Goal: Information Seeking & Learning: Learn about a topic

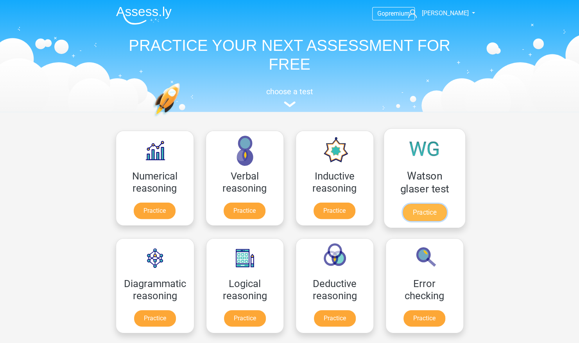
click at [419, 215] on link "Practice" at bounding box center [424, 212] width 44 height 17
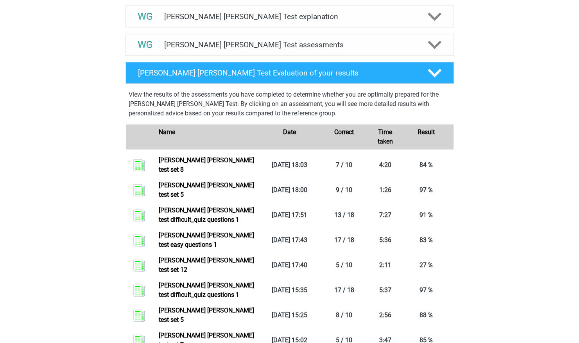
scroll to position [466, 0]
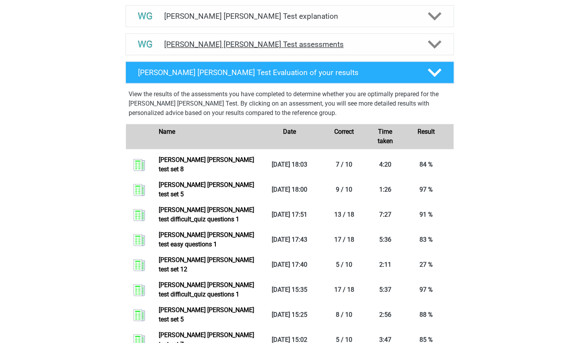
click at [436, 43] on polygon at bounding box center [435, 44] width 14 height 9
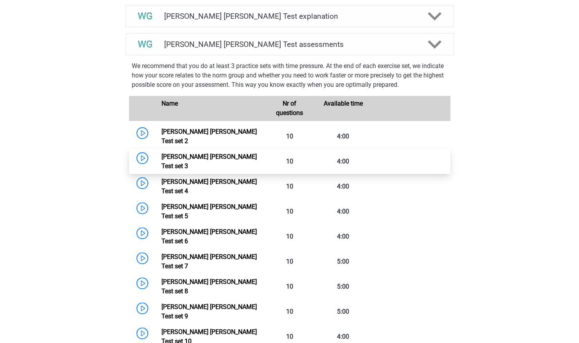
click at [257, 153] on link "[PERSON_NAME] [PERSON_NAME] Test set 3" at bounding box center [209, 161] width 95 height 17
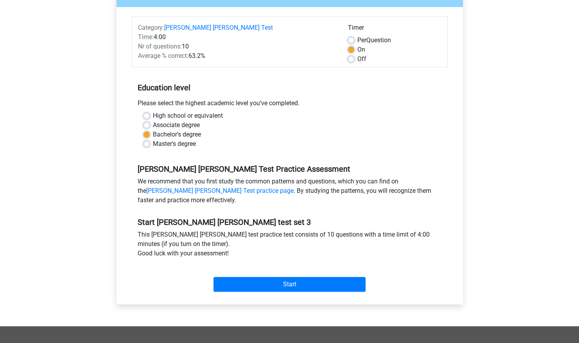
scroll to position [86, 0]
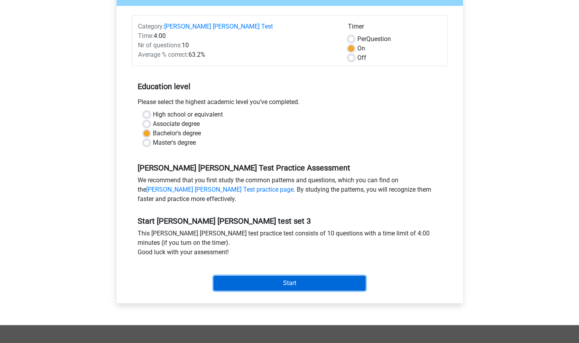
click at [276, 284] on input "Start" at bounding box center [290, 283] width 152 height 15
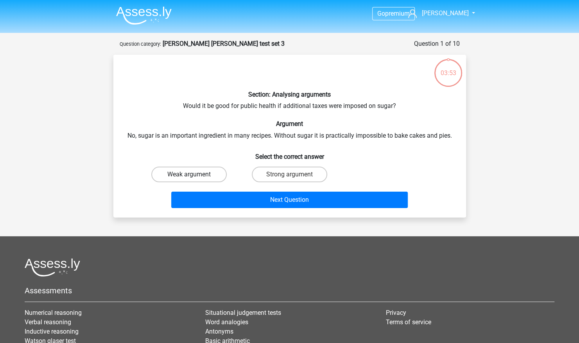
click at [211, 172] on label "Weak argument" at bounding box center [188, 175] width 75 height 16
click at [194, 174] on input "Weak argument" at bounding box center [191, 176] width 5 height 5
radio input "true"
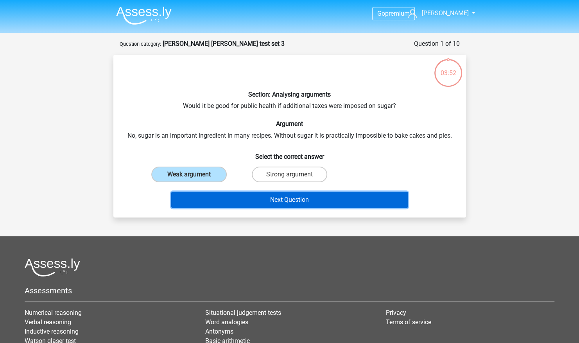
click at [231, 197] on button "Next Question" at bounding box center [289, 200] width 237 height 16
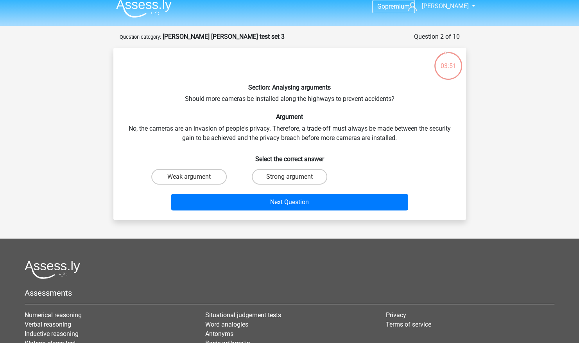
scroll to position [6, 0]
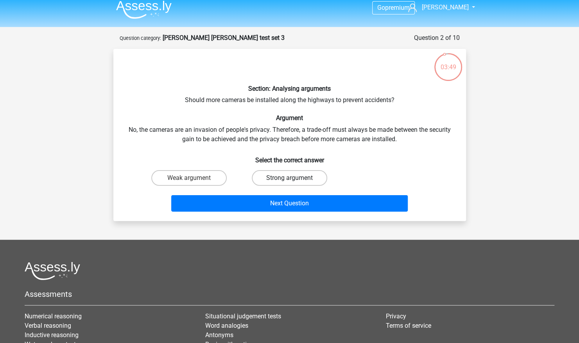
click at [298, 173] on label "Strong argument" at bounding box center [289, 178] width 75 height 16
click at [294, 178] on input "Strong argument" at bounding box center [291, 180] width 5 height 5
radio input "true"
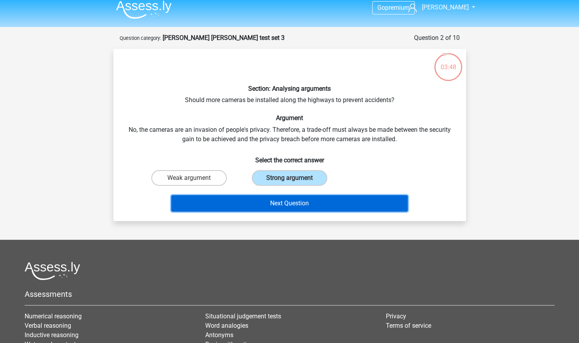
click at [290, 197] on button "Next Question" at bounding box center [289, 203] width 237 height 16
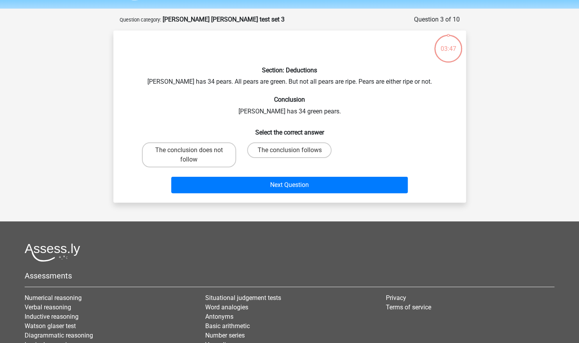
scroll to position [39, 0]
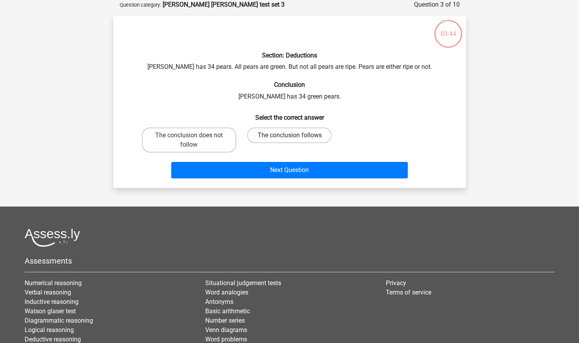
click at [279, 139] on label "The conclusion follows" at bounding box center [289, 135] width 84 height 16
click at [289, 139] on input "The conclusion follows" at bounding box center [291, 137] width 5 height 5
radio input "true"
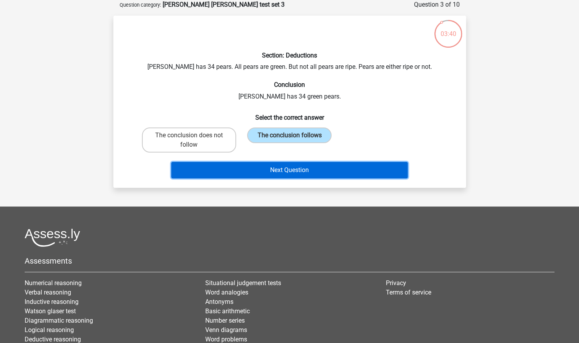
click at [271, 168] on button "Next Question" at bounding box center [289, 170] width 237 height 16
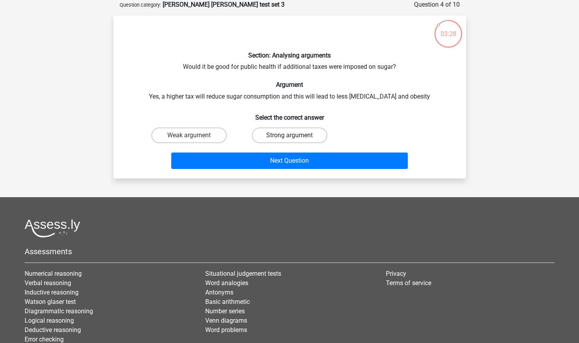
click at [274, 134] on label "Strong argument" at bounding box center [289, 135] width 75 height 16
click at [289, 135] on input "Strong argument" at bounding box center [291, 137] width 5 height 5
radio input "true"
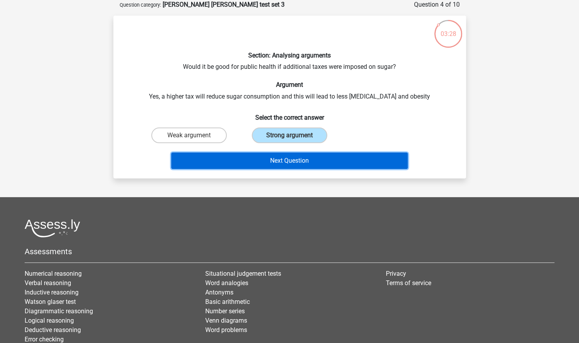
click at [271, 164] on button "Next Question" at bounding box center [289, 161] width 237 height 16
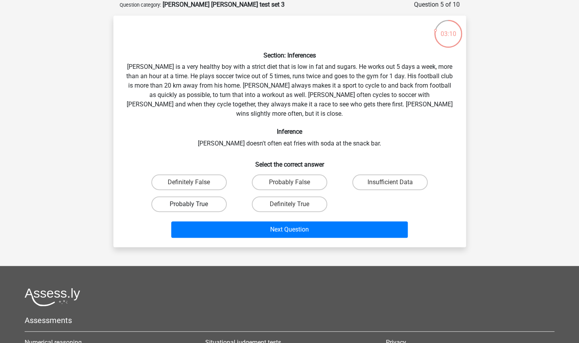
click at [199, 196] on label "Probably True" at bounding box center [188, 204] width 75 height 16
click at [194, 204] on input "Probably True" at bounding box center [191, 206] width 5 height 5
radio input "true"
click at [284, 196] on label "Definitely True" at bounding box center [289, 204] width 75 height 16
click at [289, 204] on input "Definitely True" at bounding box center [291, 206] width 5 height 5
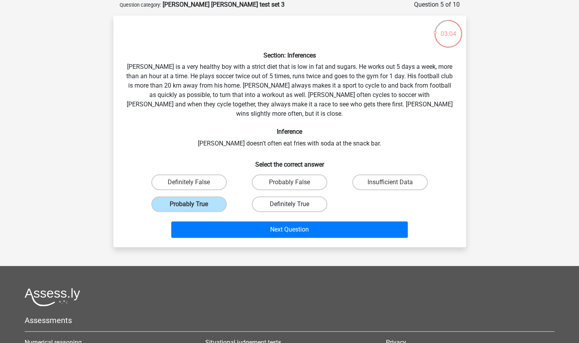
radio input "true"
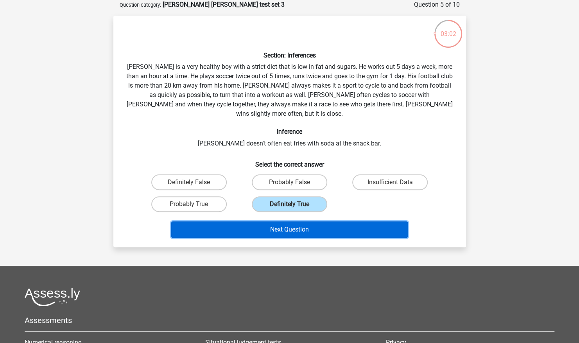
click at [274, 221] on button "Next Question" at bounding box center [289, 229] width 237 height 16
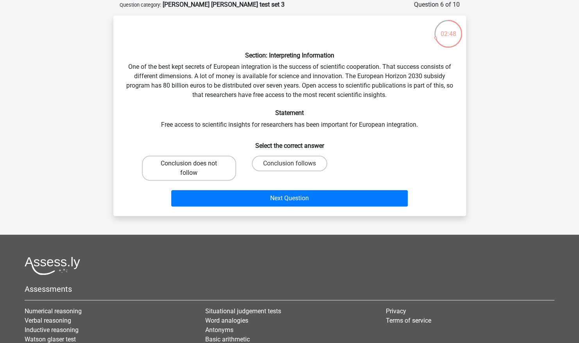
click at [216, 163] on label "Conclusion does not follow" at bounding box center [189, 168] width 94 height 25
click at [194, 163] on input "Conclusion does not follow" at bounding box center [191, 165] width 5 height 5
radio input "true"
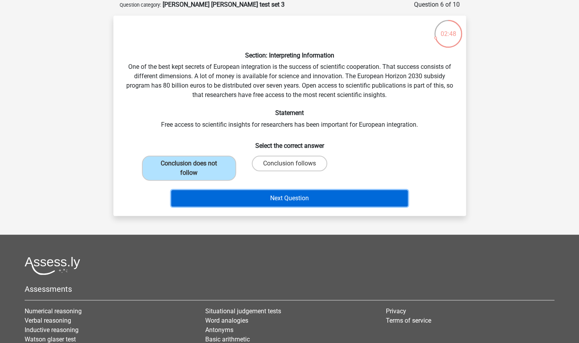
click at [246, 196] on button "Next Question" at bounding box center [289, 198] width 237 height 16
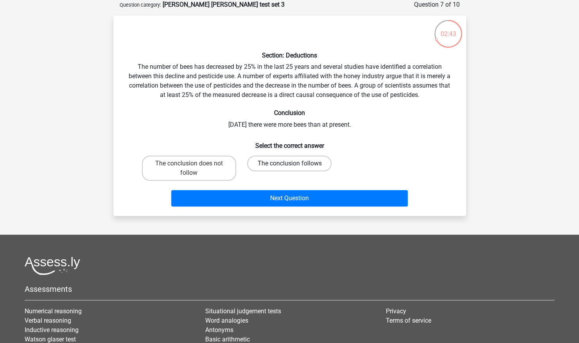
click at [283, 160] on label "The conclusion follows" at bounding box center [289, 164] width 84 height 16
click at [289, 163] on input "The conclusion follows" at bounding box center [291, 165] width 5 height 5
radio input "true"
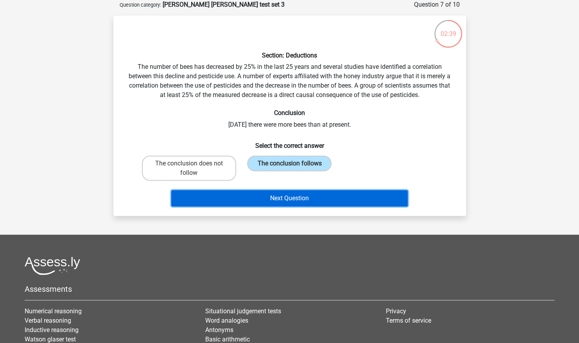
click at [285, 192] on button "Next Question" at bounding box center [289, 198] width 237 height 16
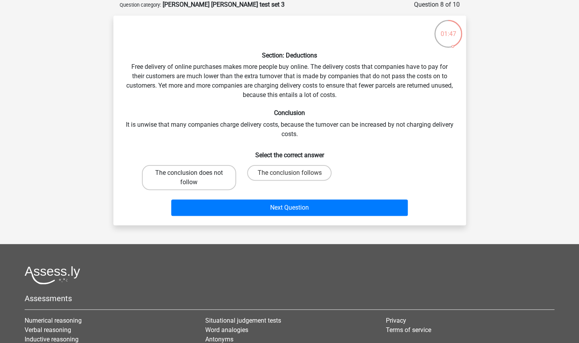
click at [182, 174] on label "The conclusion does not follow" at bounding box center [189, 177] width 94 height 25
click at [189, 174] on input "The conclusion does not follow" at bounding box center [191, 175] width 5 height 5
radio input "true"
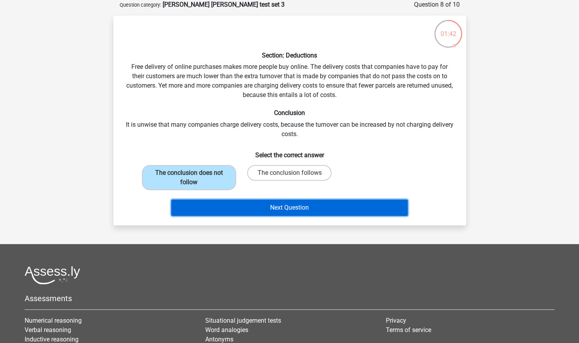
click at [274, 205] on button "Next Question" at bounding box center [289, 207] width 237 height 16
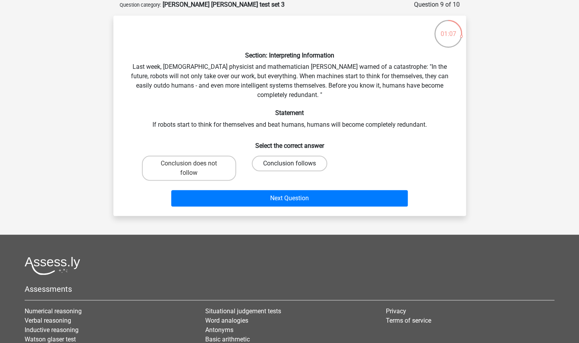
click at [273, 166] on label "Conclusion follows" at bounding box center [289, 164] width 75 height 16
click at [289, 166] on input "Conclusion follows" at bounding box center [291, 165] width 5 height 5
radio input "true"
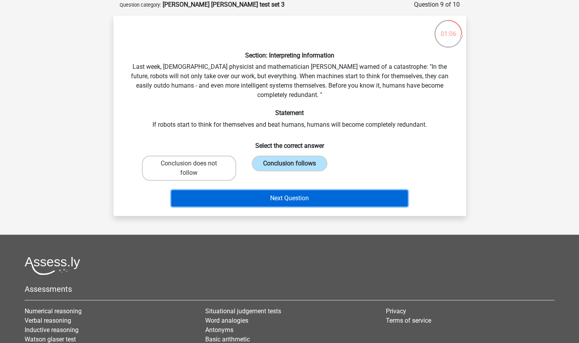
click at [259, 197] on button "Next Question" at bounding box center [289, 198] width 237 height 16
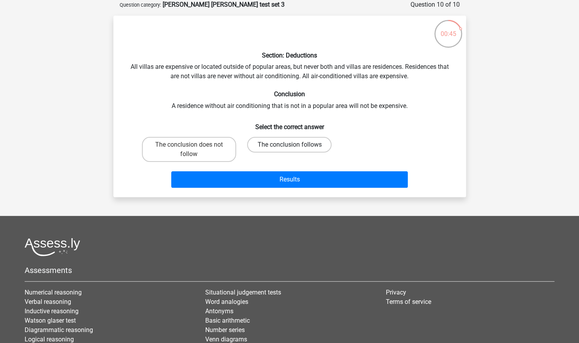
click at [281, 143] on label "The conclusion follows" at bounding box center [289, 145] width 84 height 16
click at [289, 145] on input "The conclusion follows" at bounding box center [291, 147] width 5 height 5
radio input "true"
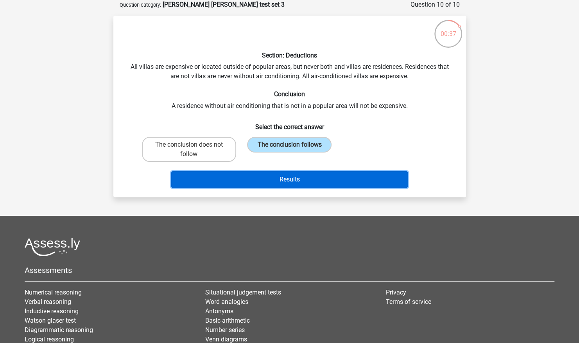
click at [295, 174] on button "Results" at bounding box center [289, 179] width 237 height 16
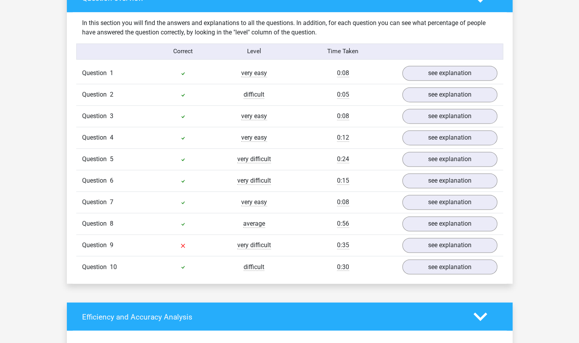
scroll to position [602, 0]
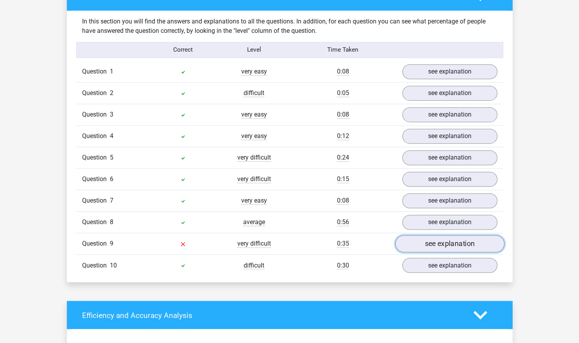
click at [423, 236] on link "see explanation" at bounding box center [449, 243] width 109 height 17
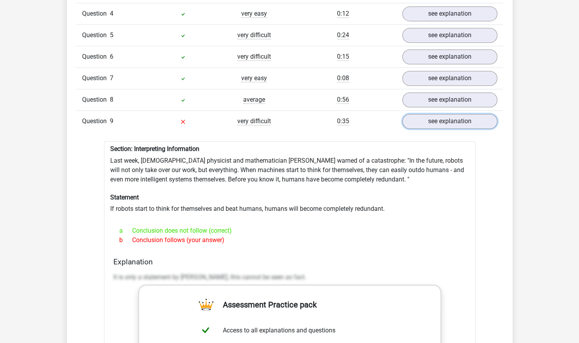
scroll to position [726, 0]
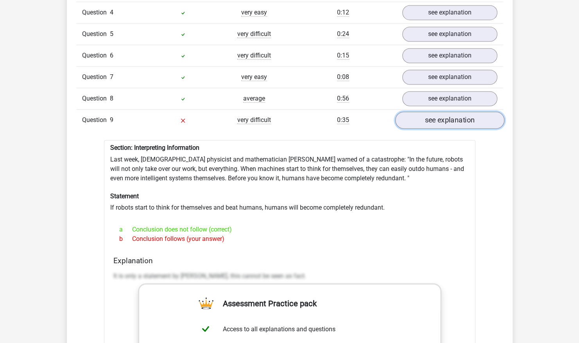
click at [413, 112] on link "see explanation" at bounding box center [449, 120] width 109 height 17
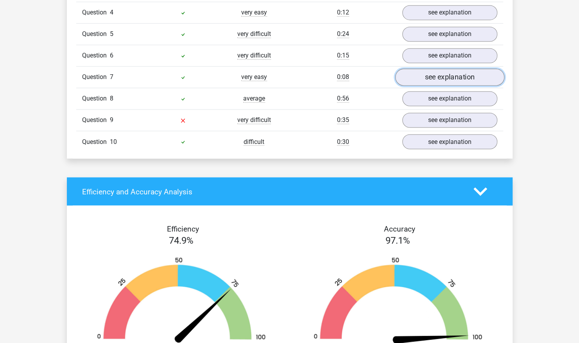
click at [415, 72] on link "see explanation" at bounding box center [449, 77] width 109 height 17
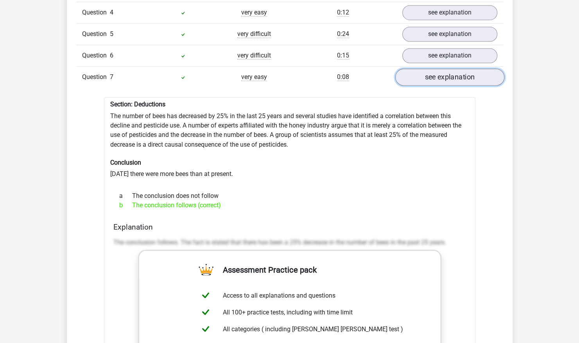
click at [417, 72] on link "see explanation" at bounding box center [449, 77] width 109 height 17
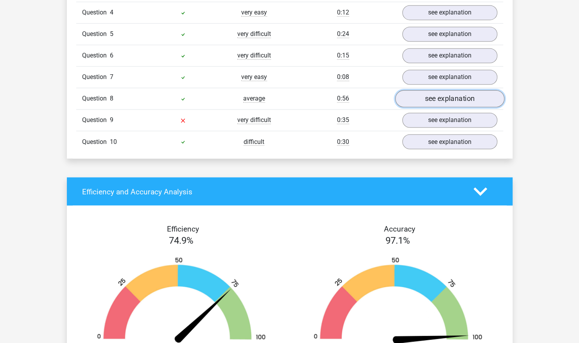
click at [415, 95] on link "see explanation" at bounding box center [449, 98] width 109 height 17
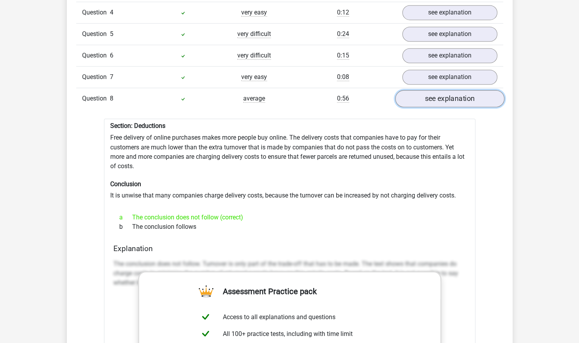
click at [416, 95] on link "see explanation" at bounding box center [449, 98] width 109 height 17
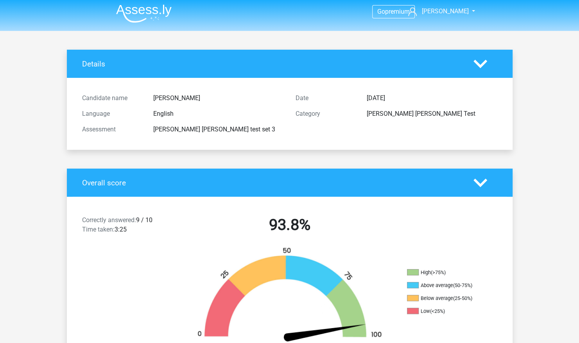
scroll to position [2, 0]
